Goal: Task Accomplishment & Management: Manage account settings

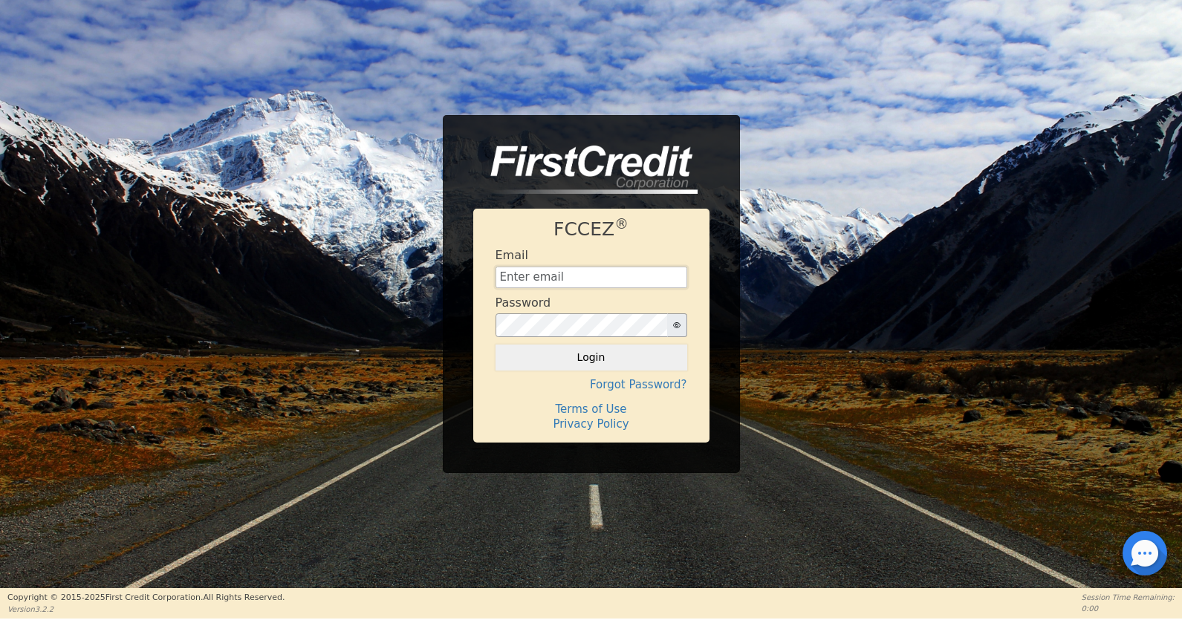
click at [550, 282] on input "text" at bounding box center [592, 278] width 192 height 22
type input "[EMAIL_ADDRESS][DOMAIN_NAME]"
click at [602, 360] on button "Login" at bounding box center [592, 357] width 192 height 25
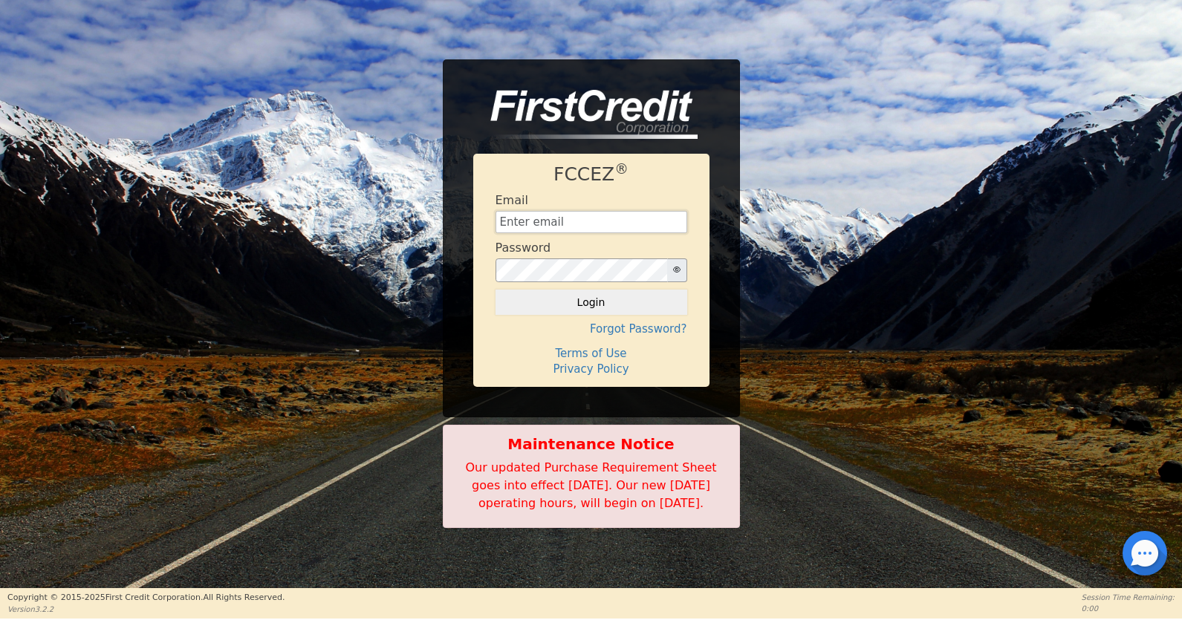
click at [554, 211] on input "text" at bounding box center [592, 222] width 192 height 22
type input "[EMAIL_ADDRESS][DOMAIN_NAME]"
click at [594, 297] on button "Login" at bounding box center [592, 302] width 192 height 25
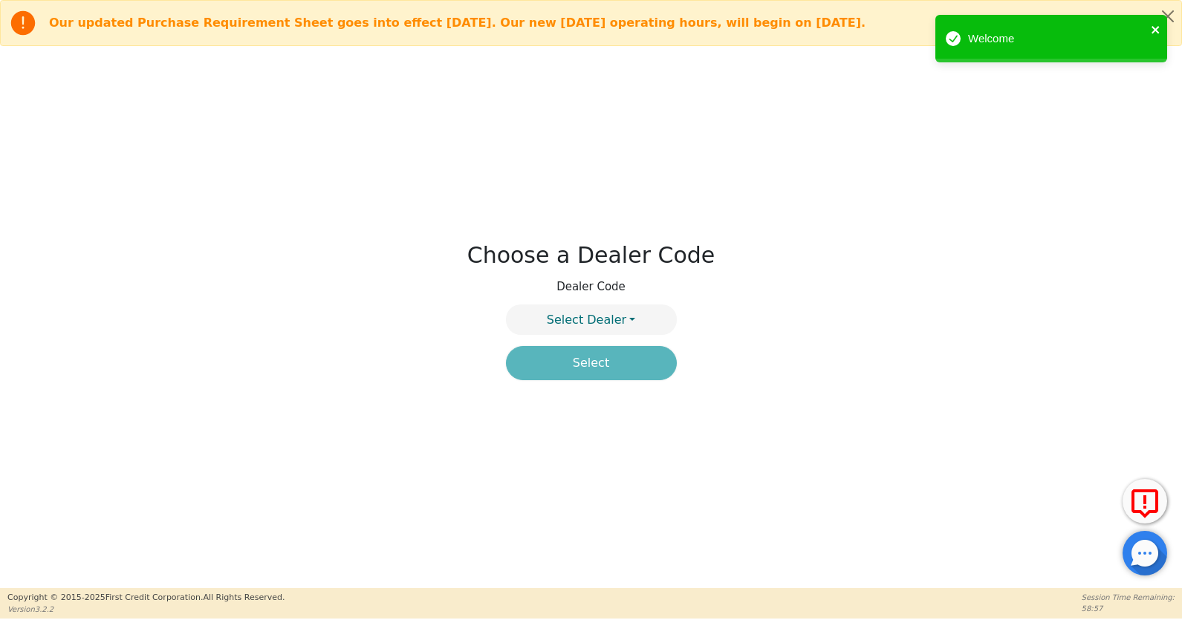
click at [1152, 27] on icon "close" at bounding box center [1155, 29] width 7 height 7
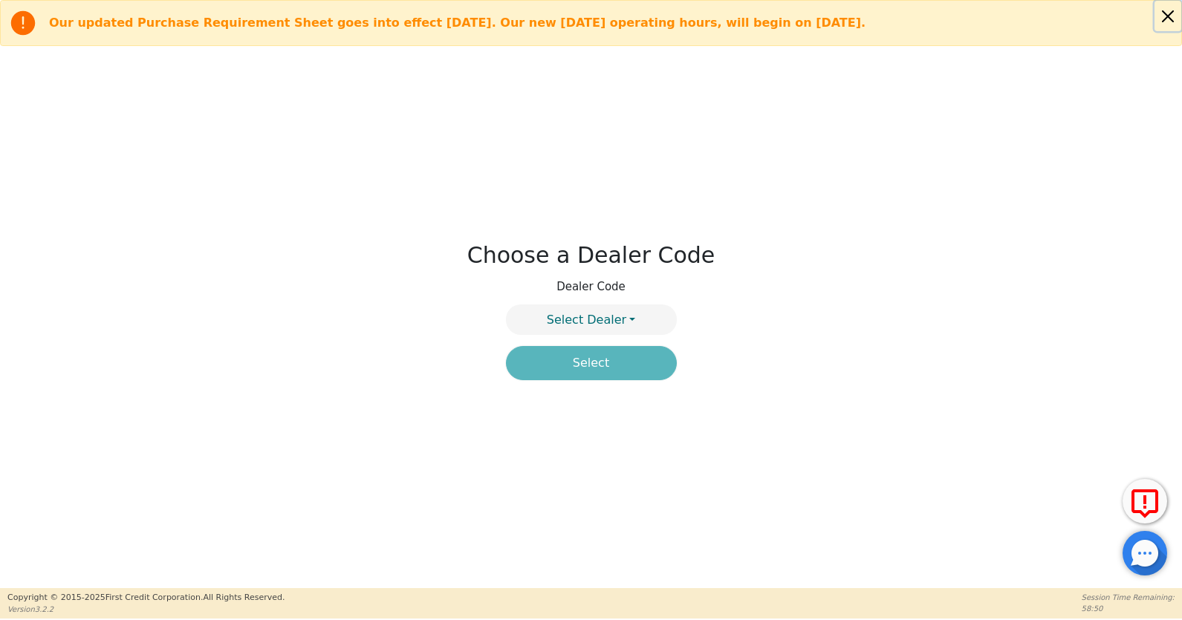
click at [1172, 16] on button "Close alert" at bounding box center [1168, 16] width 27 height 30
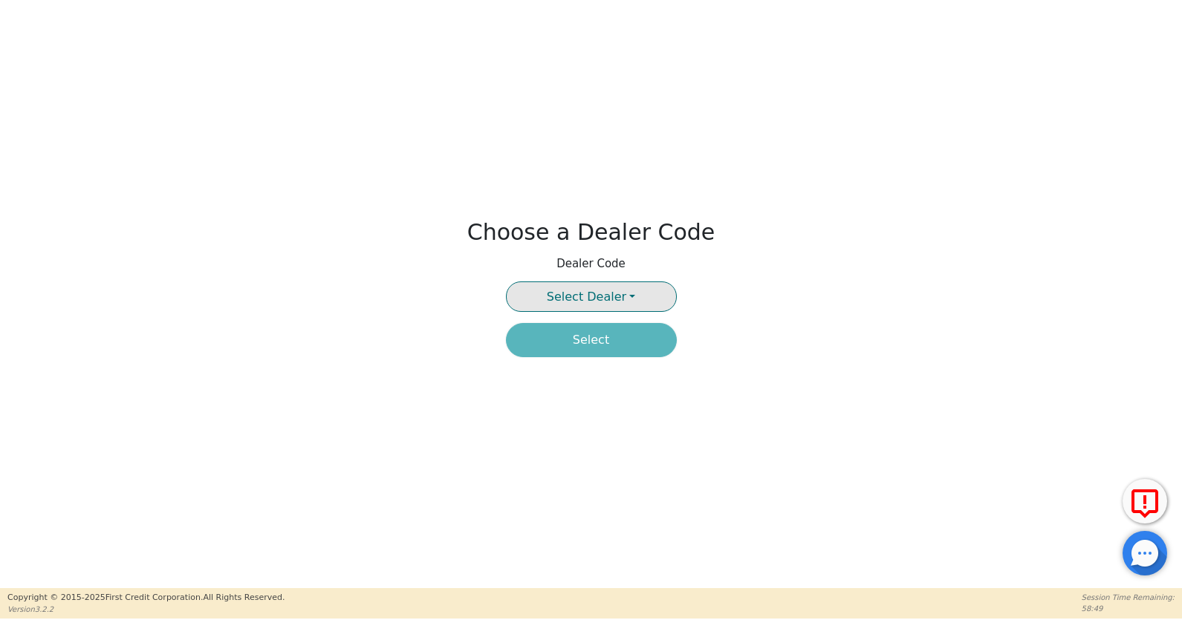
click at [646, 299] on button "Select Dealer" at bounding box center [591, 297] width 171 height 30
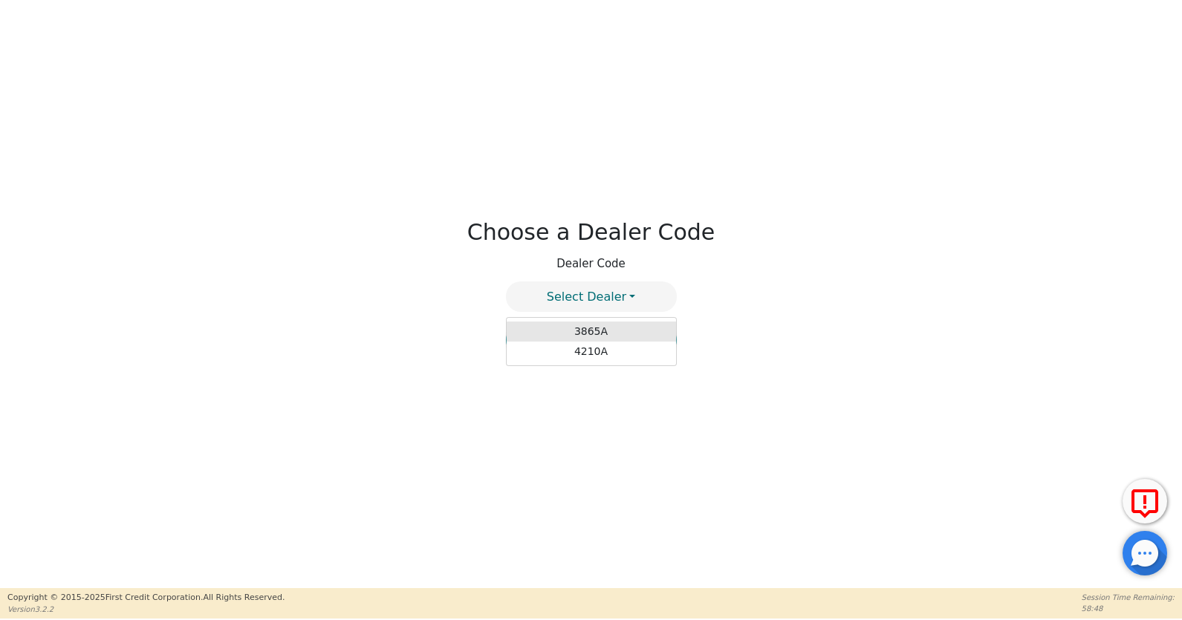
click at [591, 333] on link "3865A" at bounding box center [591, 332] width 169 height 20
click at [589, 347] on button "Select" at bounding box center [591, 340] width 171 height 34
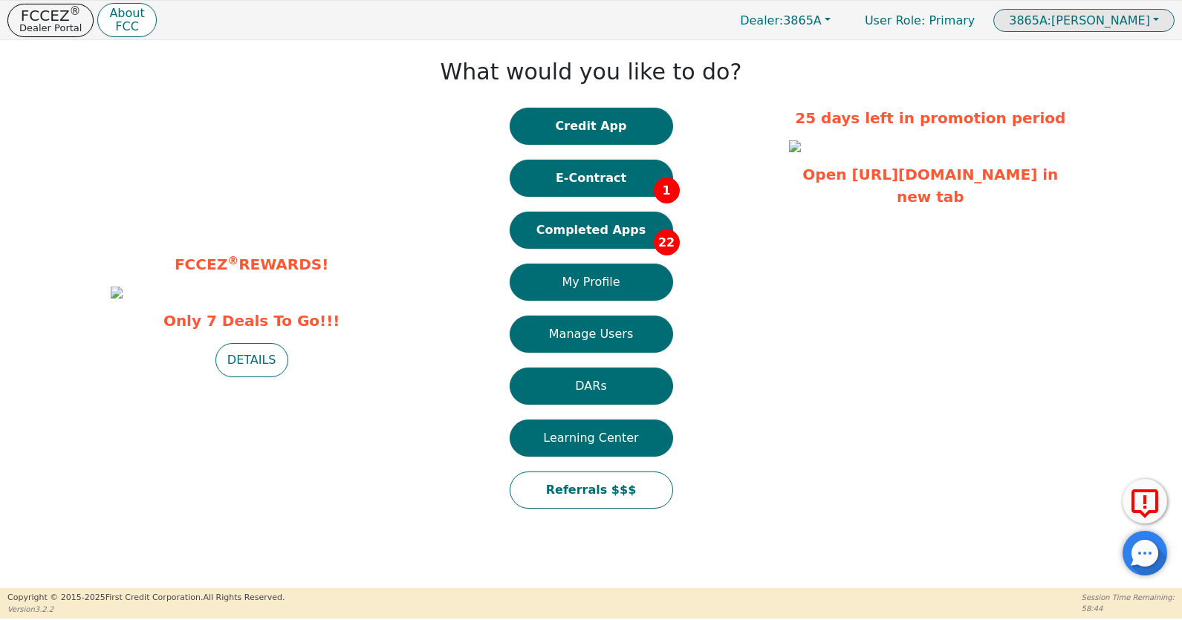
click at [1118, 26] on span "3865A: [PERSON_NAME]" at bounding box center [1079, 20] width 141 height 14
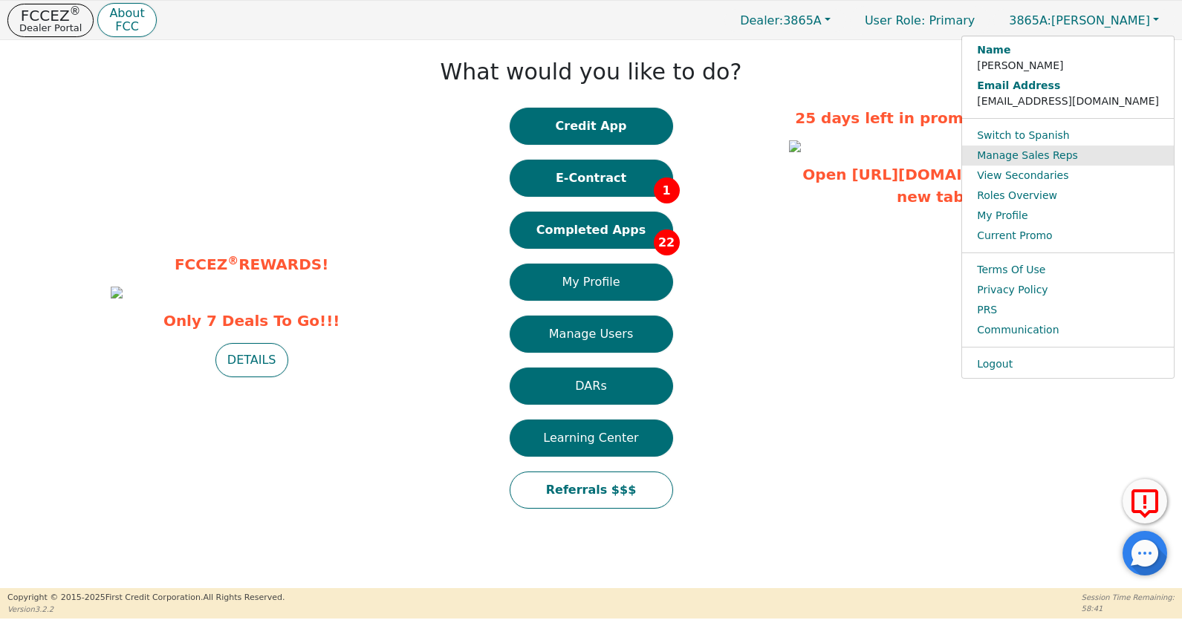
click at [1079, 159] on link "Manage Sales Reps" at bounding box center [1068, 156] width 212 height 20
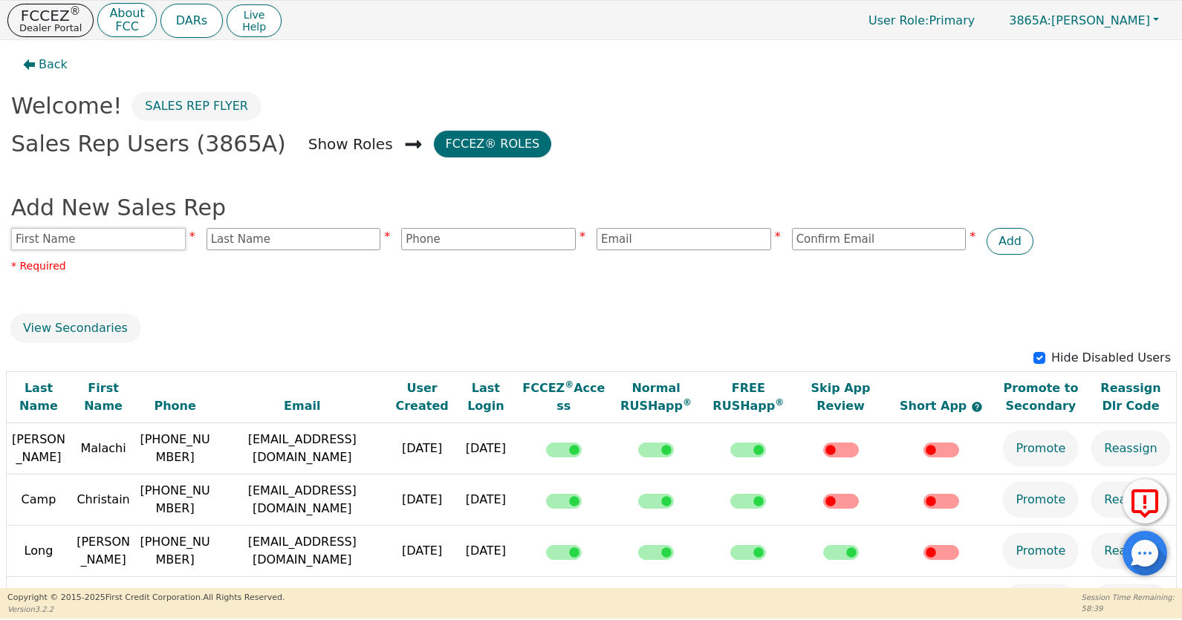
click at [105, 245] on input "text" at bounding box center [98, 239] width 175 height 22
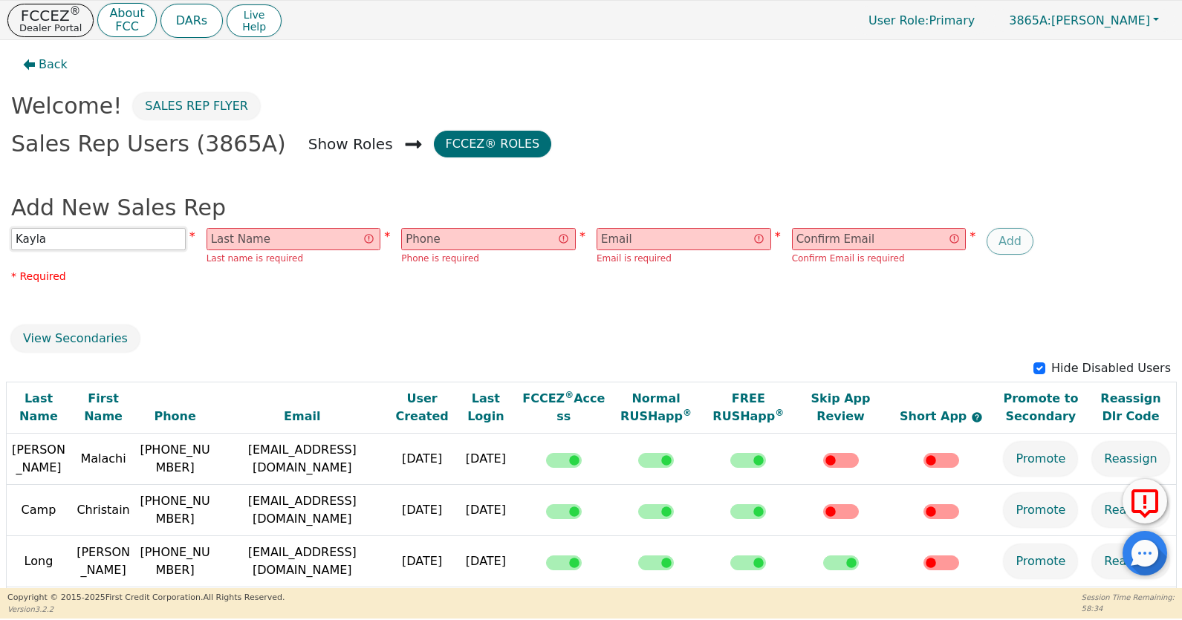
type input "Kayla"
type input "[PERSON_NAME]"
click at [497, 241] on input "text" at bounding box center [488, 239] width 175 height 22
paste input "7067684589"
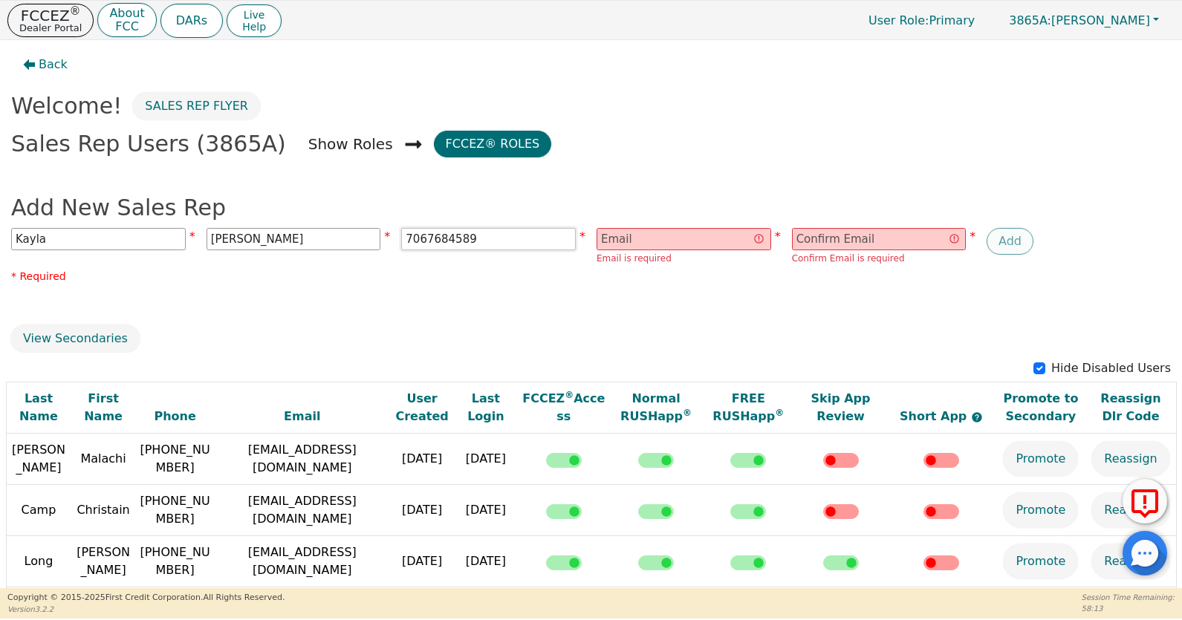
type input "7067684589"
click at [678, 243] on input "email" at bounding box center [684, 239] width 175 height 22
paste input "[EMAIL_ADDRESS][DOMAIN_NAME]"
type input "[EMAIL_ADDRESS][DOMAIN_NAME]"
click at [854, 233] on input "email" at bounding box center [879, 239] width 175 height 22
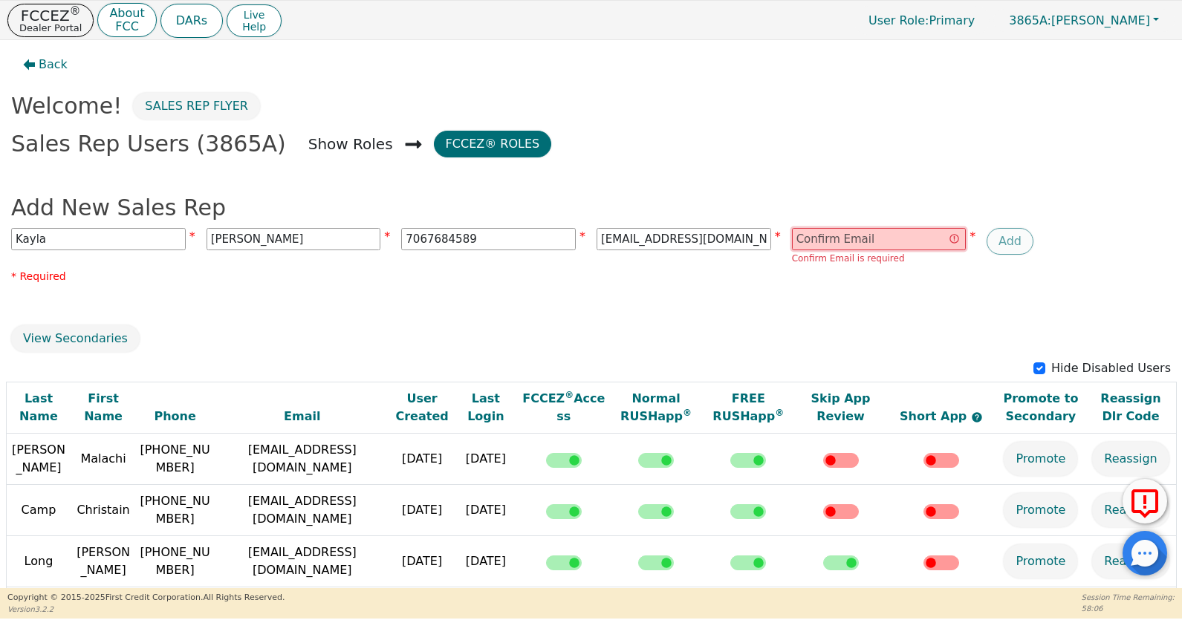
paste input "[EMAIL_ADDRESS][DOMAIN_NAME]"
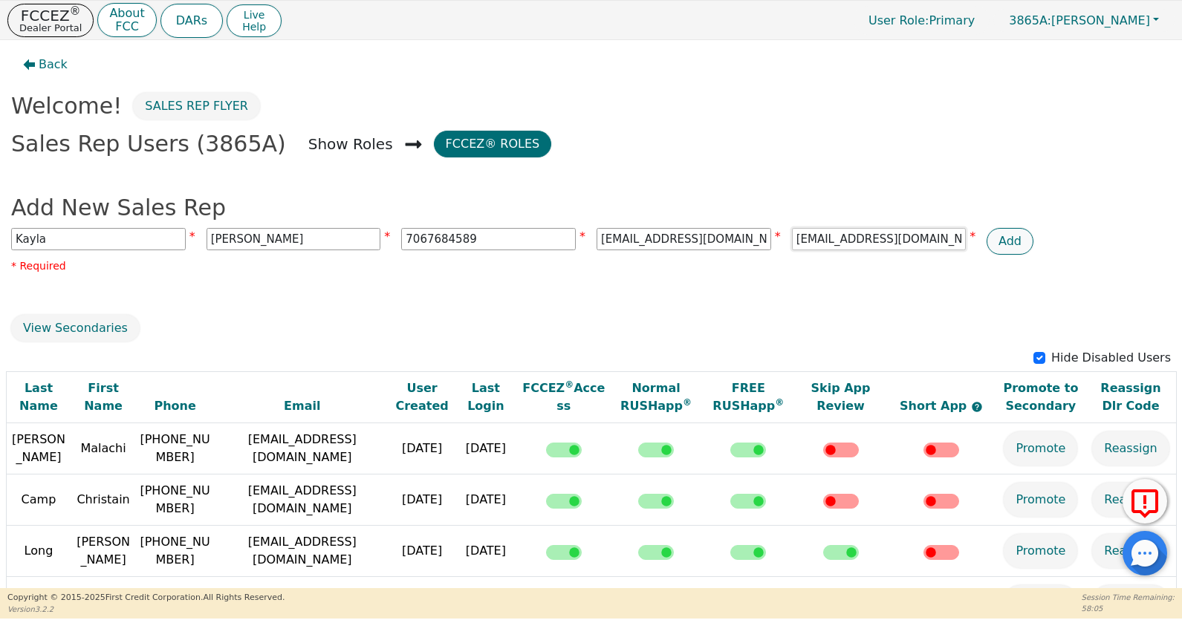
type input "[EMAIL_ADDRESS][DOMAIN_NAME]"
click at [1002, 239] on button "Add" at bounding box center [1010, 241] width 47 height 27
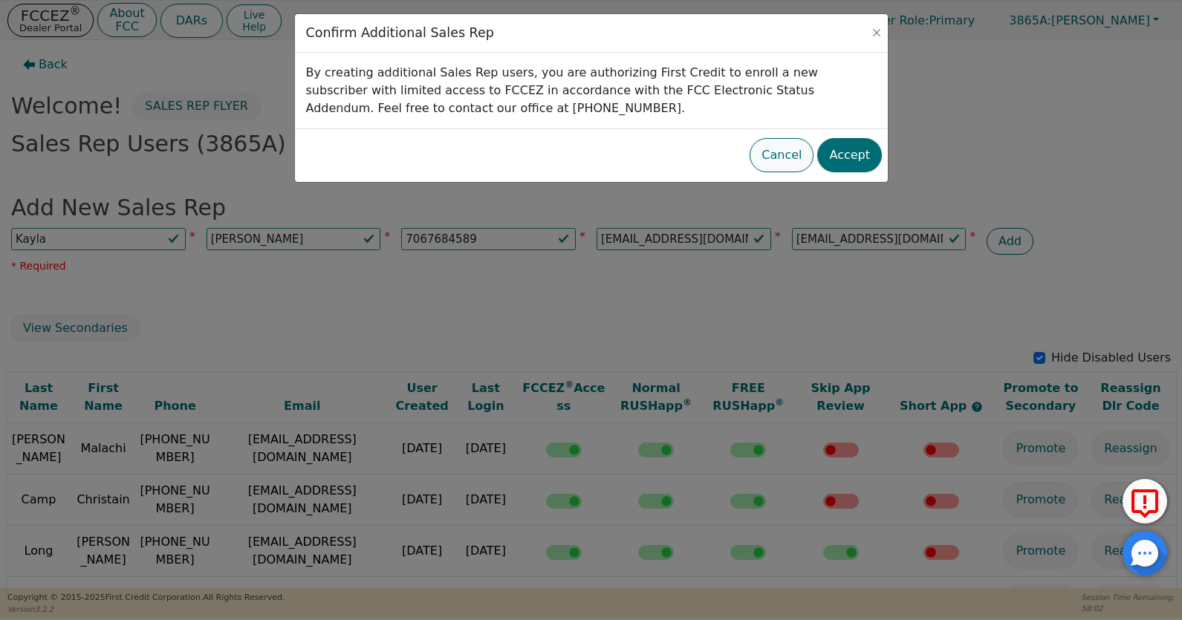
click at [811, 161] on button "Cancel" at bounding box center [782, 155] width 64 height 34
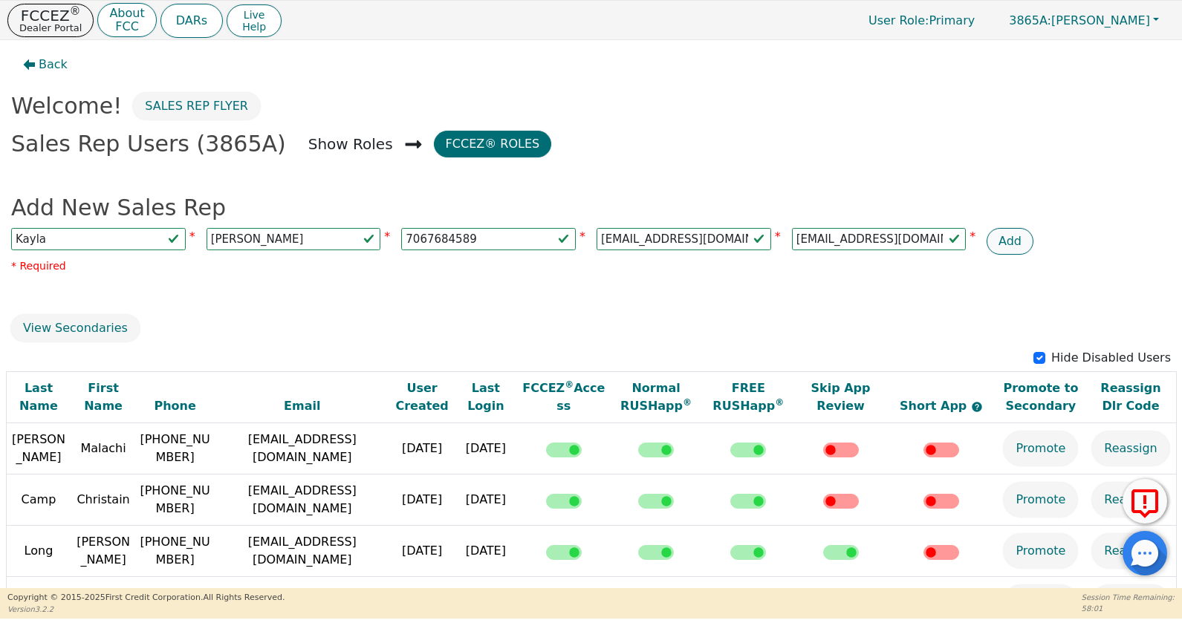
click at [1004, 236] on button "Add" at bounding box center [1010, 241] width 47 height 27
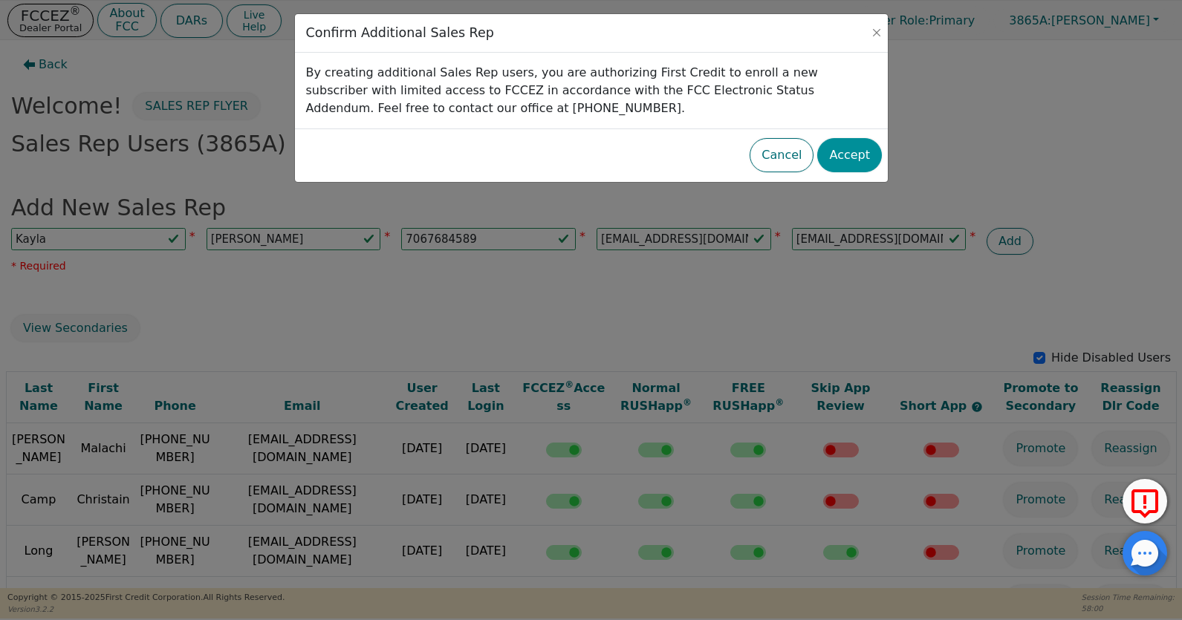
click at [851, 144] on button "Accept" at bounding box center [849, 155] width 65 height 34
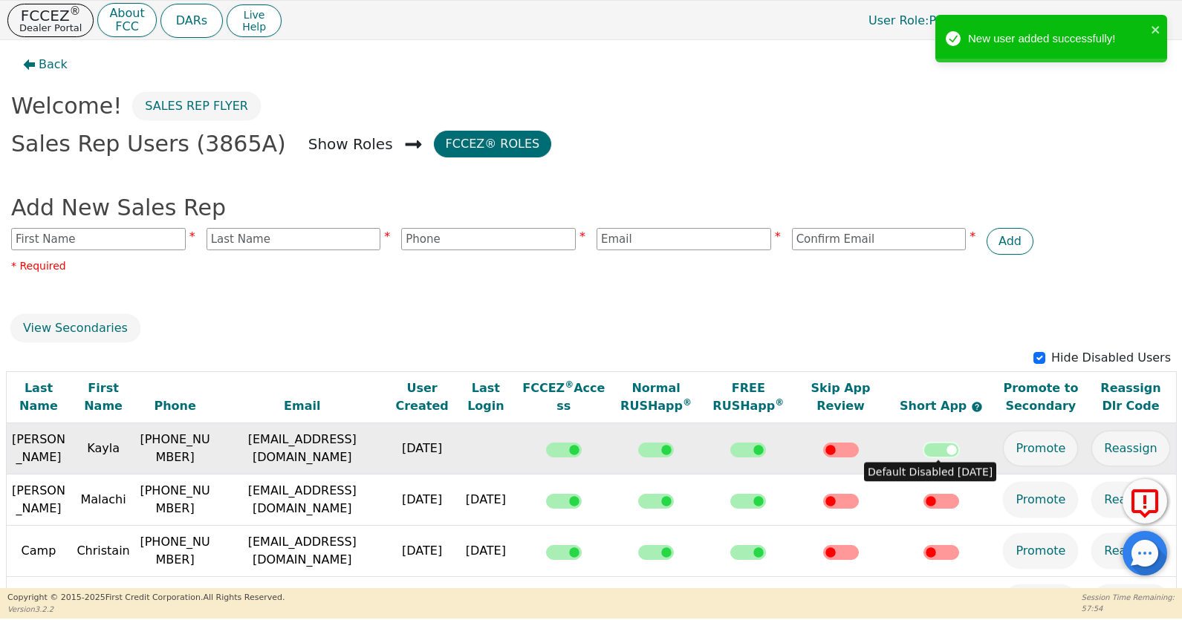
click at [937, 452] on input "checkbox" at bounding box center [942, 450] width 36 height 15
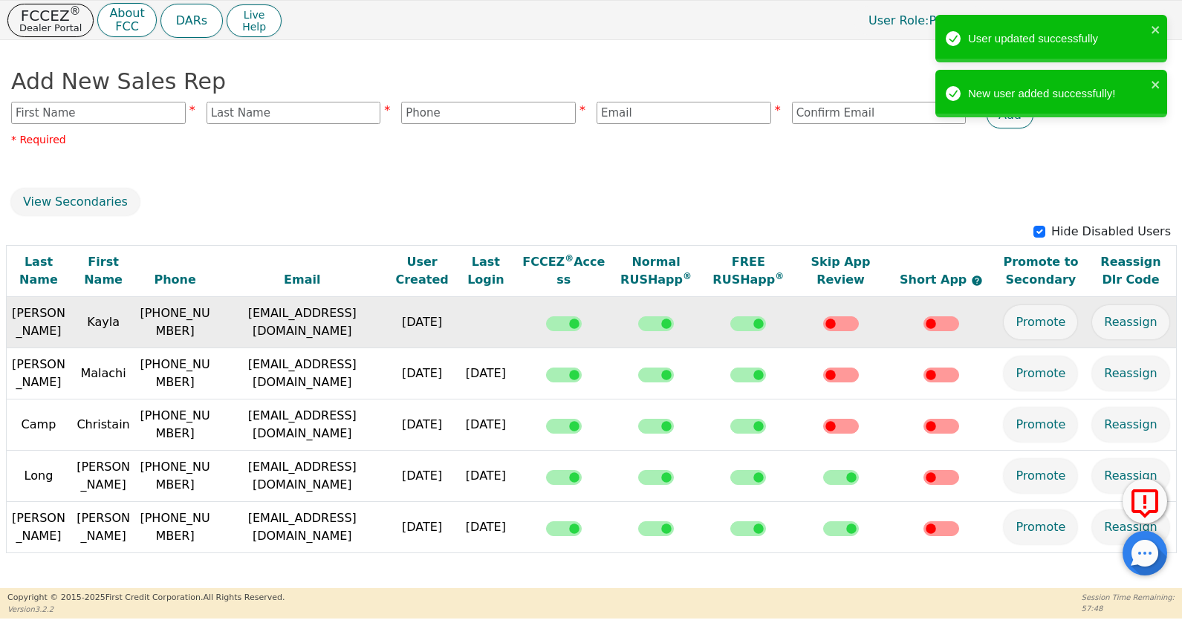
scroll to position [114, 0]
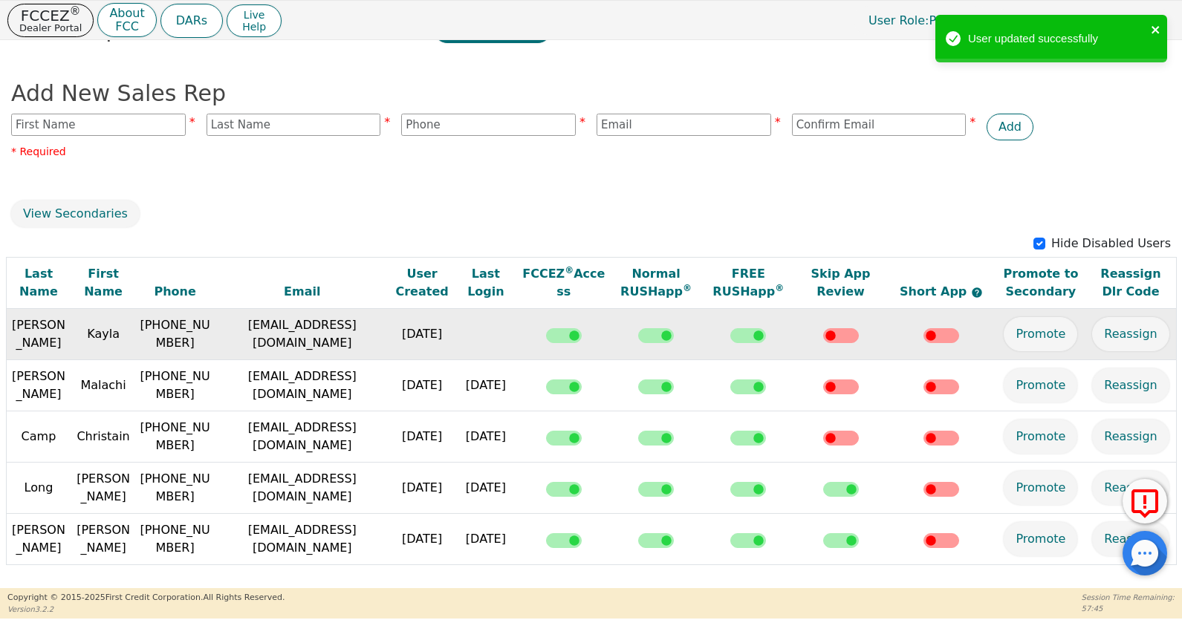
click at [1158, 27] on icon "close" at bounding box center [1155, 29] width 7 height 7
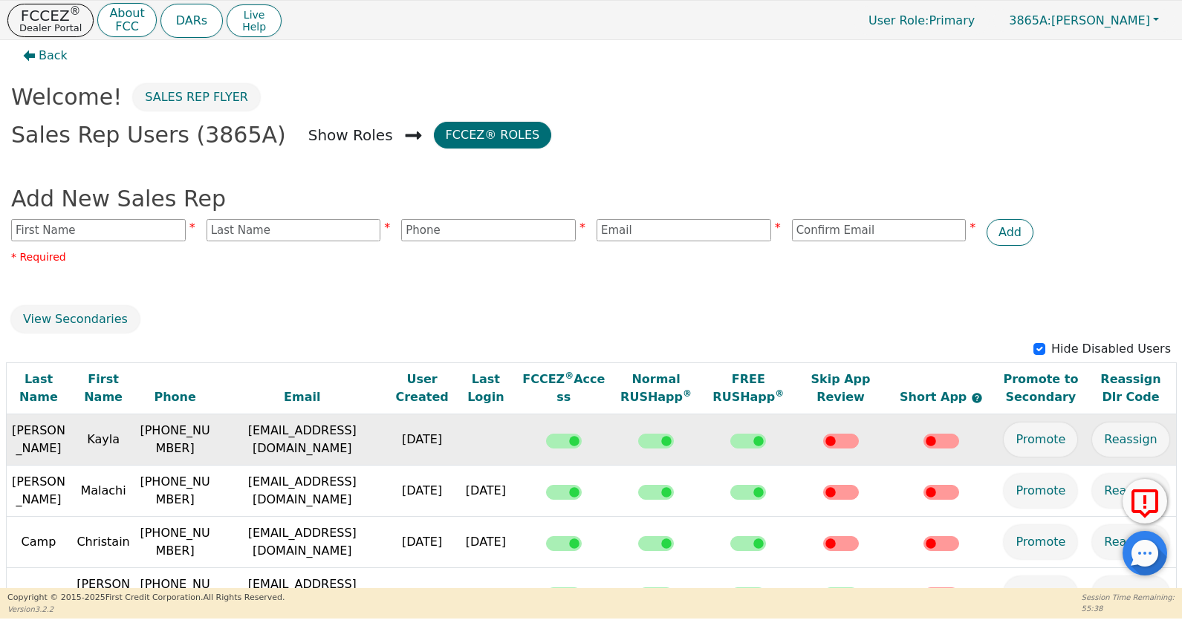
scroll to position [0, 0]
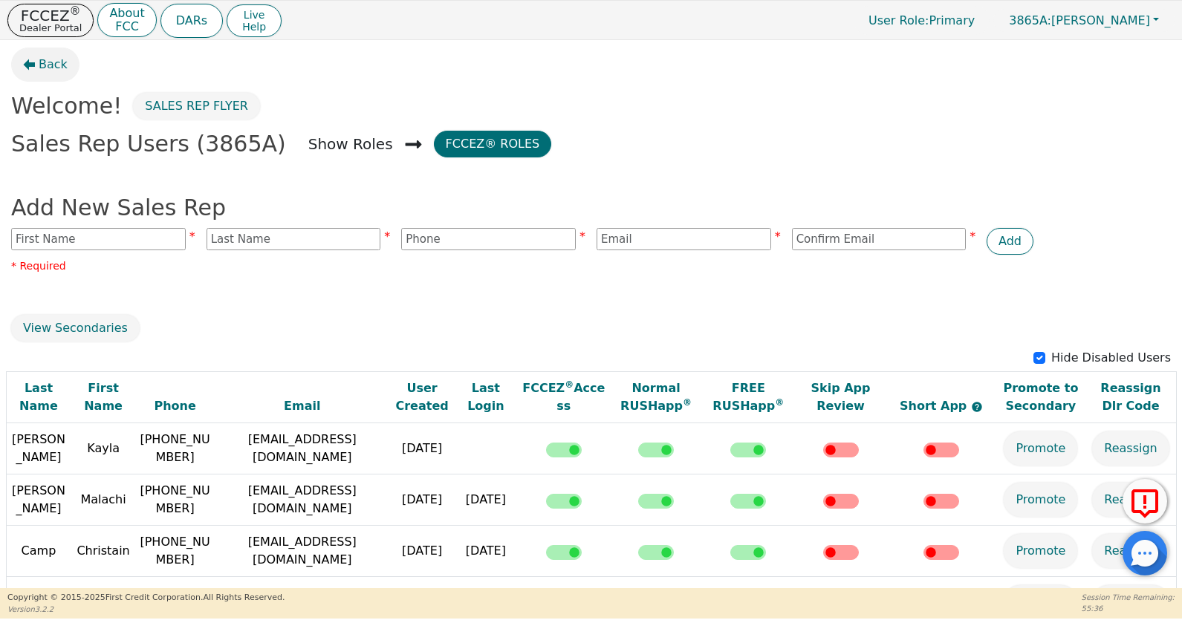
click at [56, 62] on span "Back" at bounding box center [53, 65] width 29 height 18
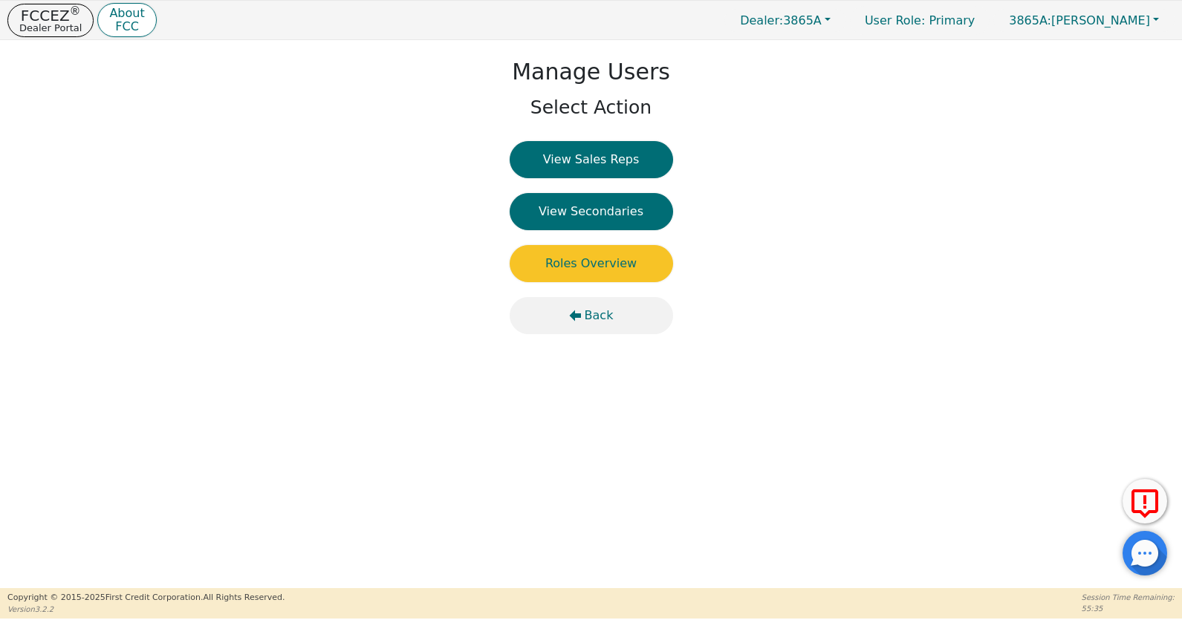
click at [597, 317] on span "Back" at bounding box center [599, 316] width 29 height 18
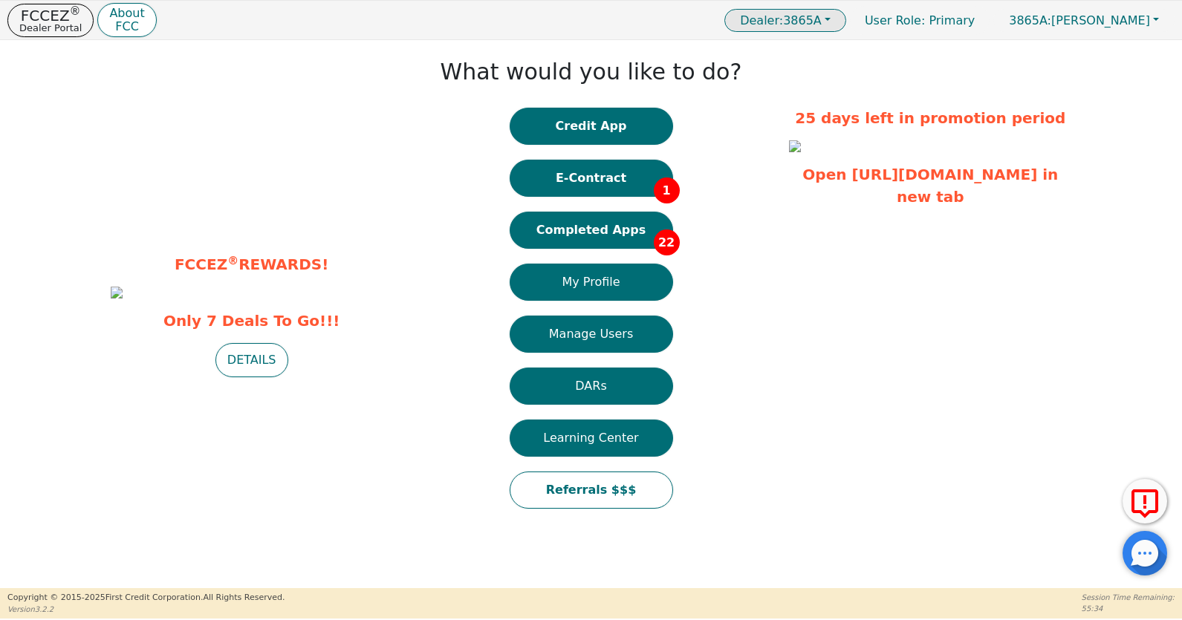
click at [822, 18] on span "Dealer: 3865A" at bounding box center [781, 20] width 82 height 14
click at [831, 68] on link "4210A" at bounding box center [786, 70] width 117 height 20
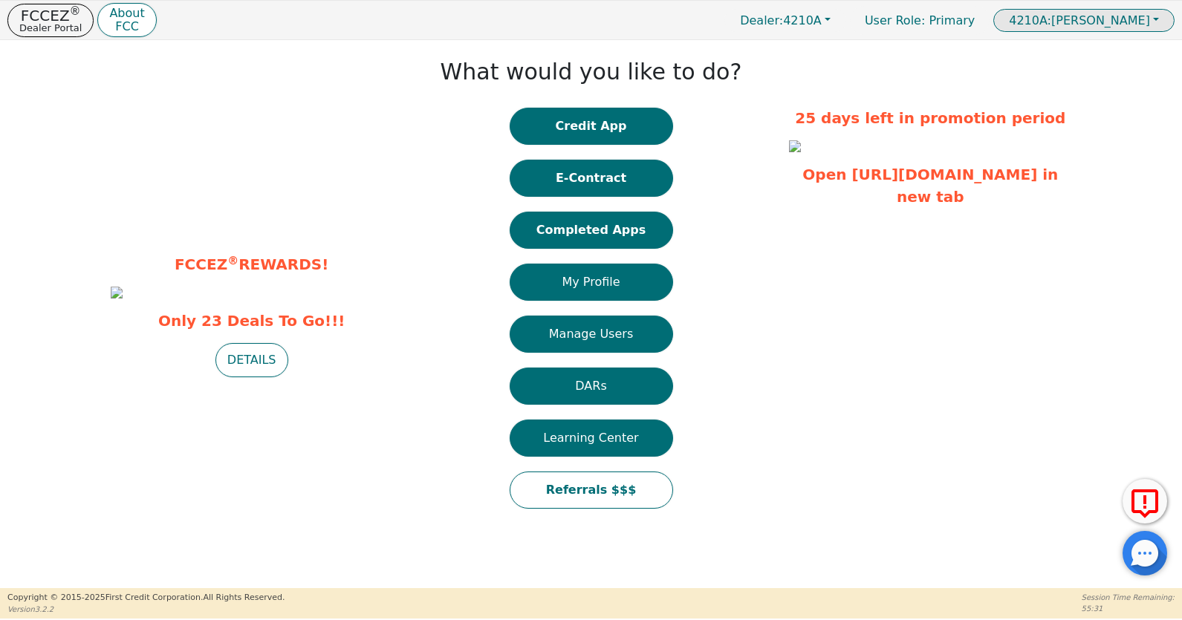
click at [1109, 19] on span "4210A: [PERSON_NAME]" at bounding box center [1079, 20] width 141 height 14
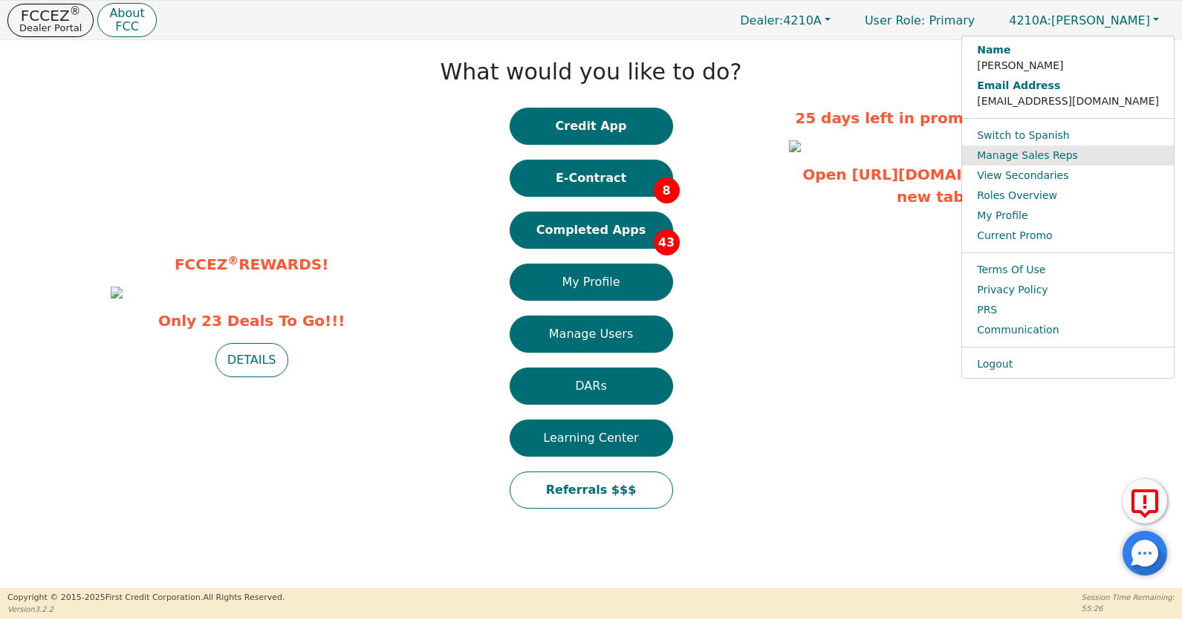
click at [1082, 153] on link "Manage Sales Reps" at bounding box center [1068, 156] width 212 height 20
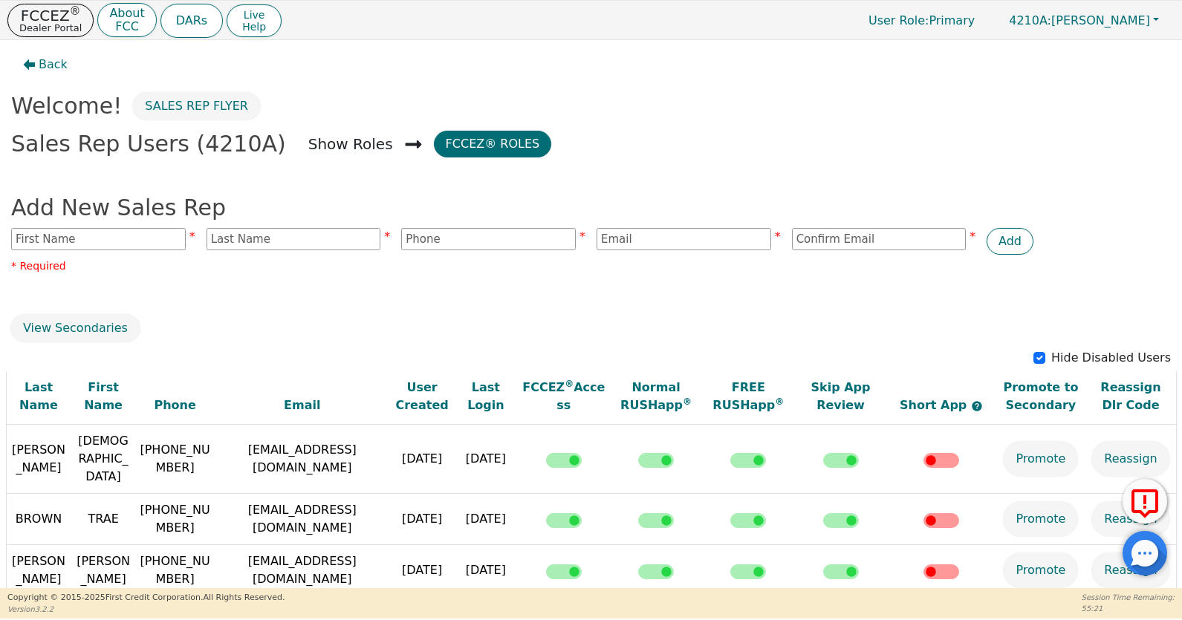
scroll to position [318, 0]
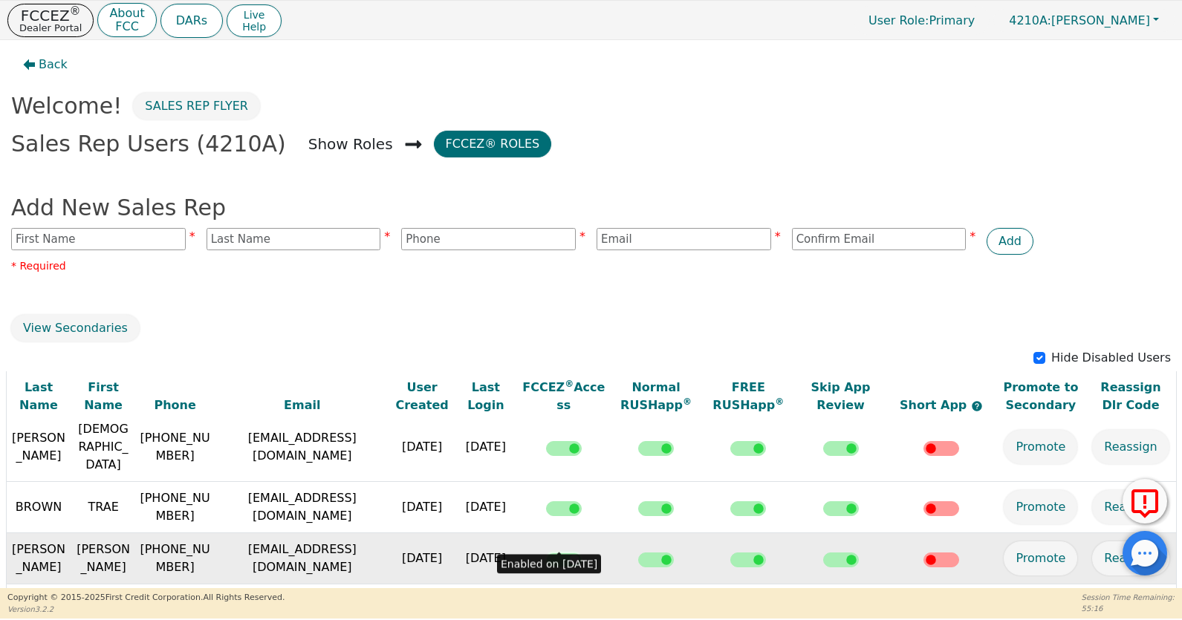
click at [555, 553] on input "checkbox" at bounding box center [564, 560] width 36 height 15
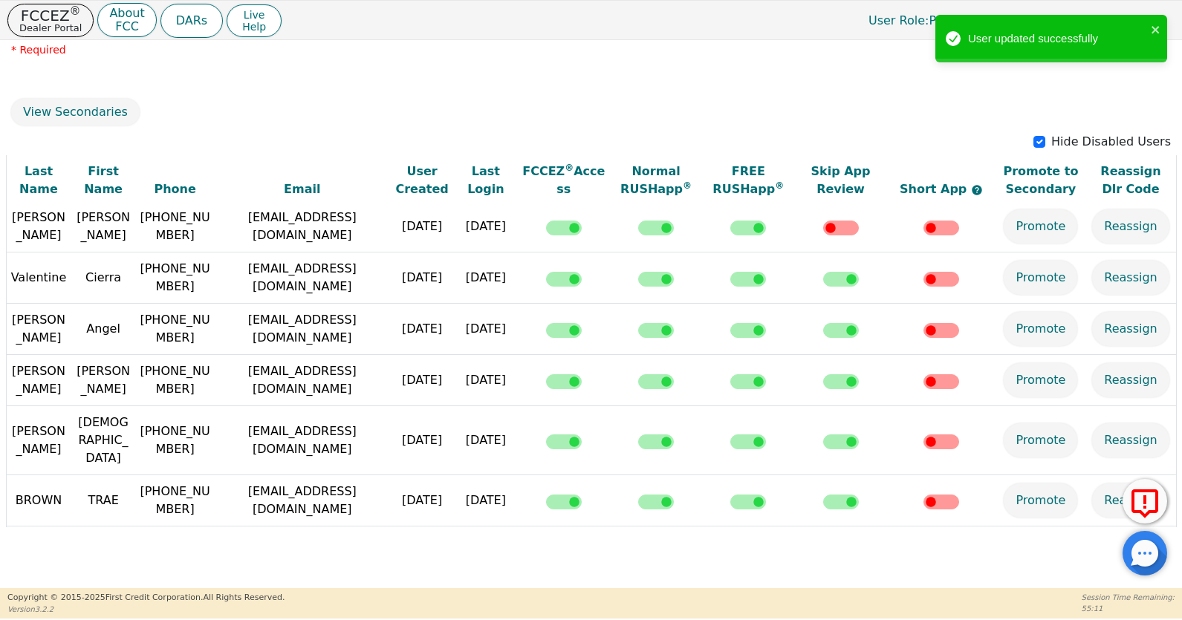
scroll to position [0, 0]
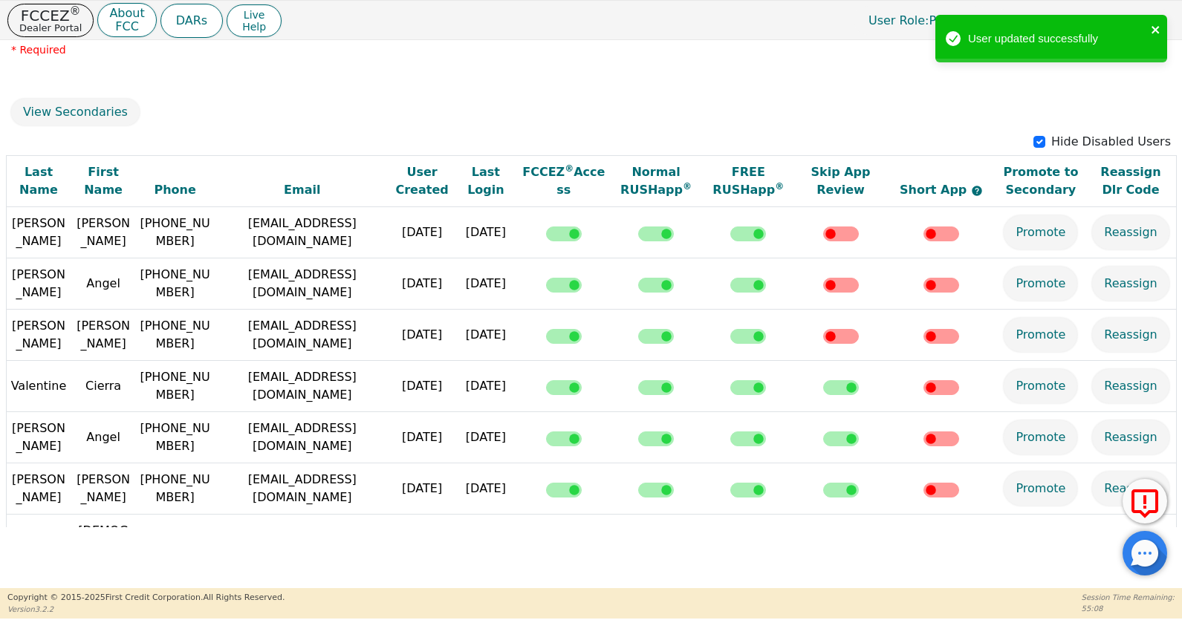
click at [1155, 28] on icon "close" at bounding box center [1156, 30] width 10 height 12
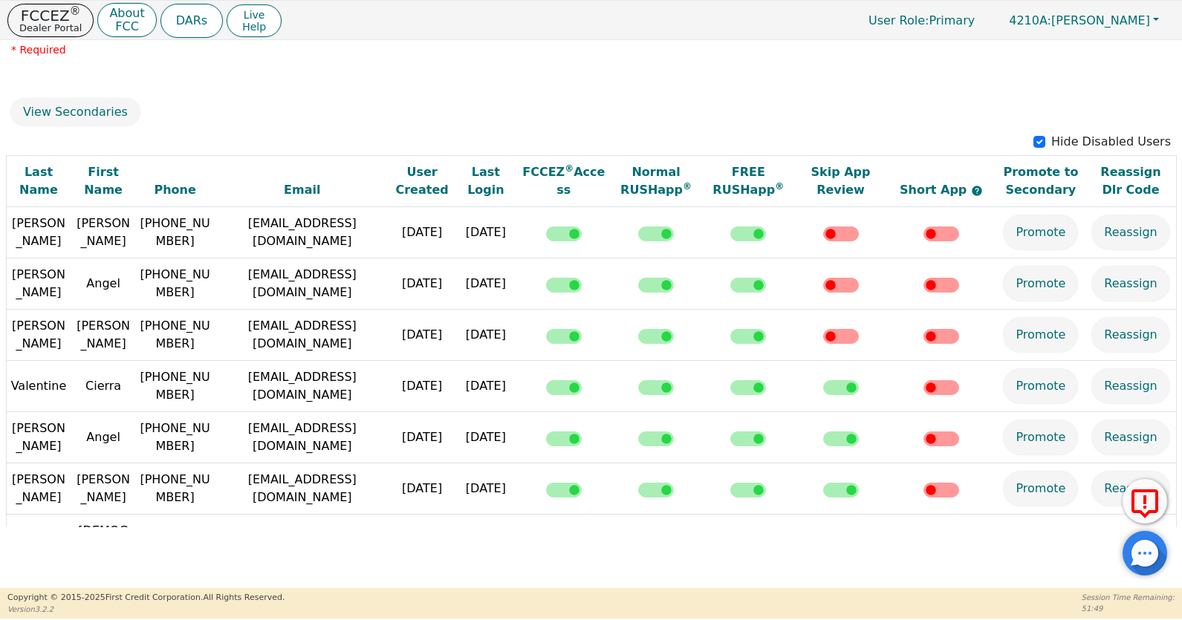
scroll to position [217, 0]
